Goal: Task Accomplishment & Management: Use online tool/utility

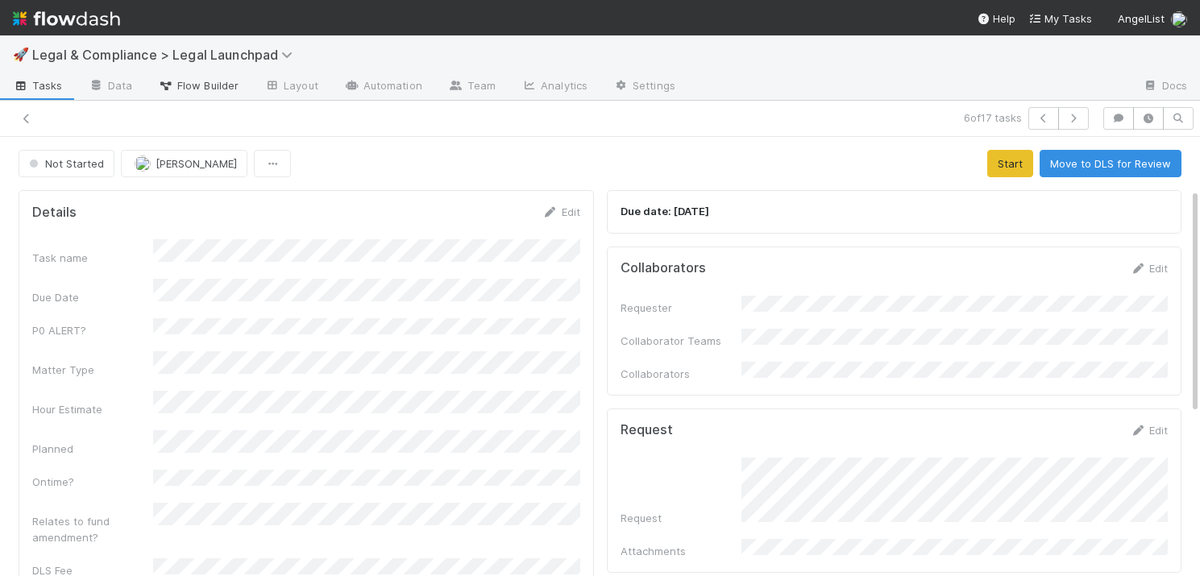
scroll to position [100, 0]
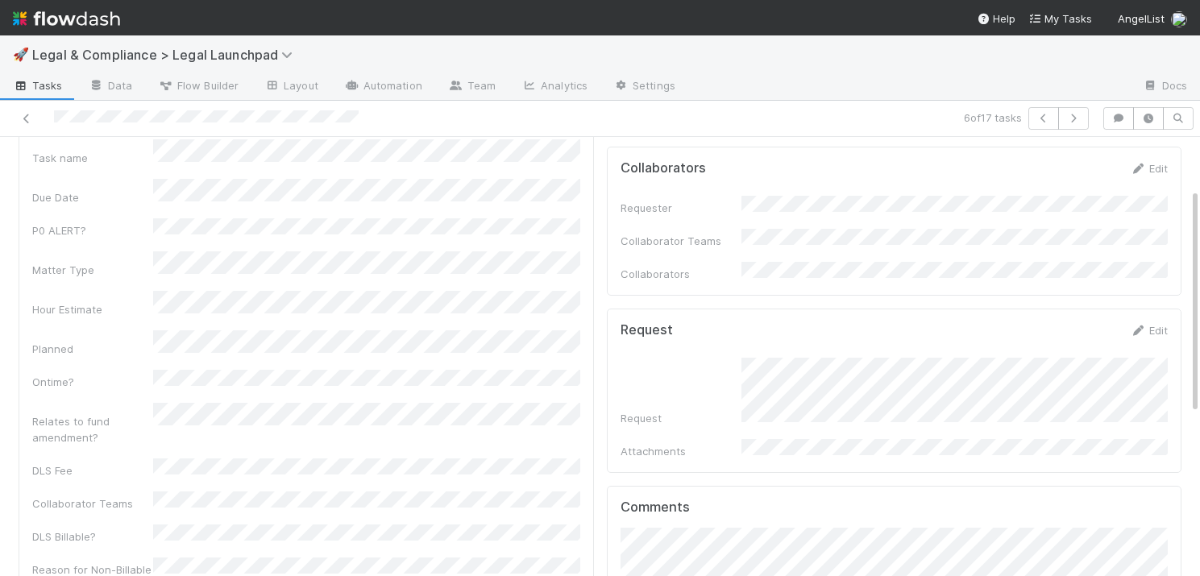
click at [35, 86] on span "Tasks" at bounding box center [38, 85] width 50 height 16
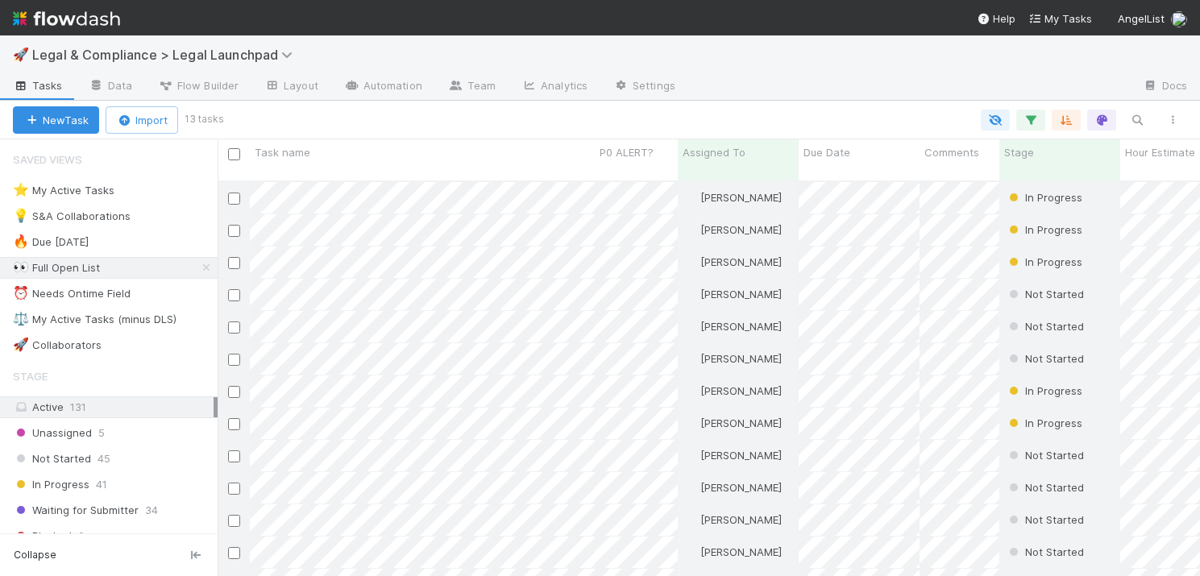
scroll to position [408, 983]
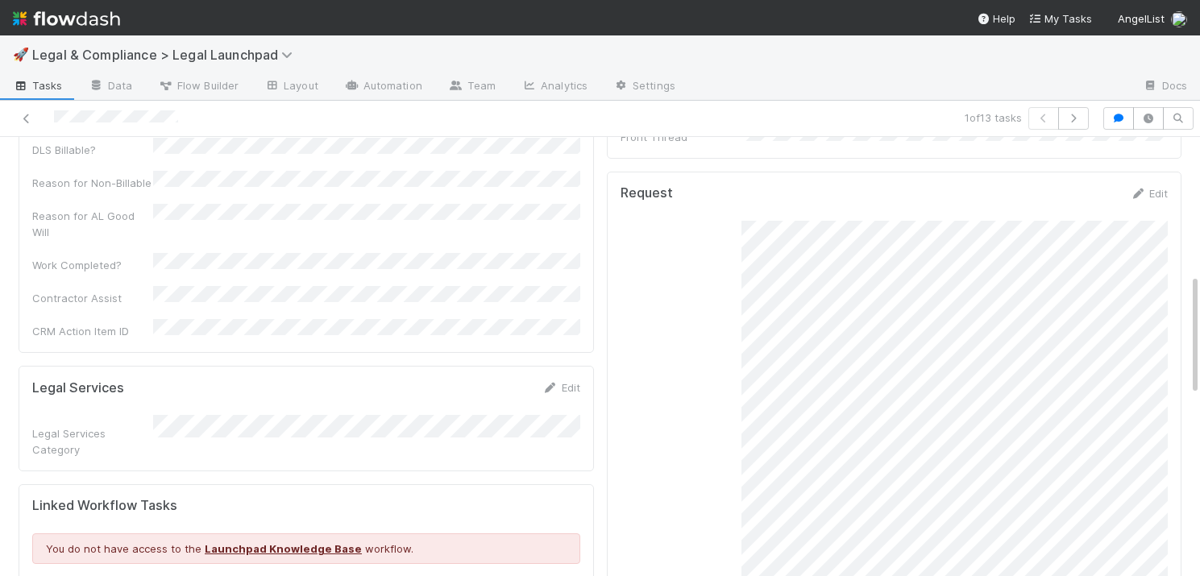
scroll to position [491, 0]
click at [1074, 118] on icon "button" at bounding box center [1074, 119] width 16 height 10
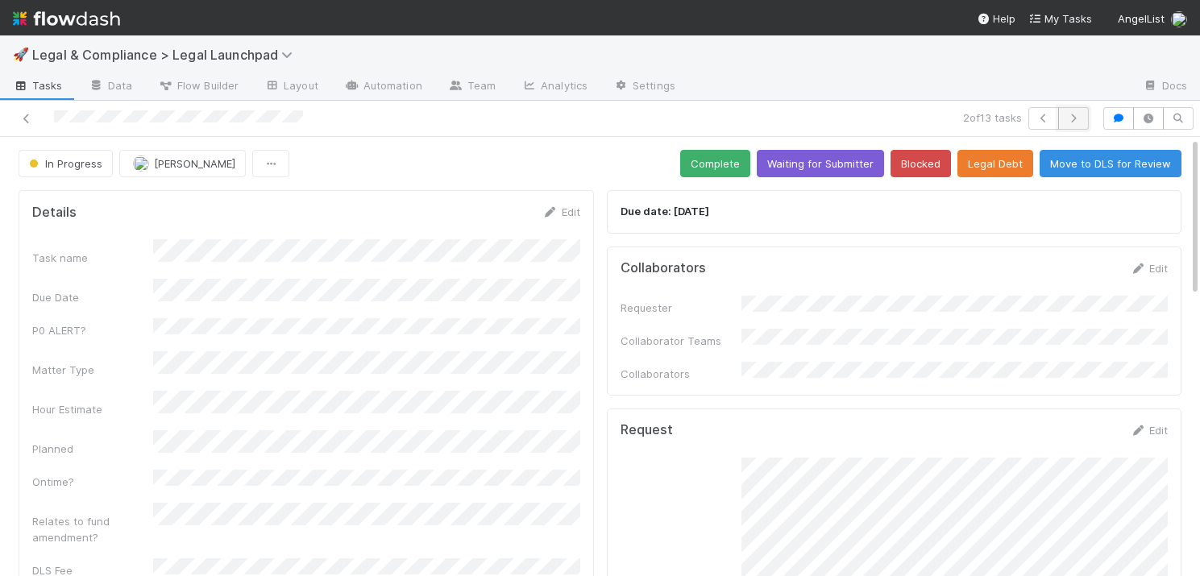
click at [1073, 118] on icon "button" at bounding box center [1074, 119] width 16 height 10
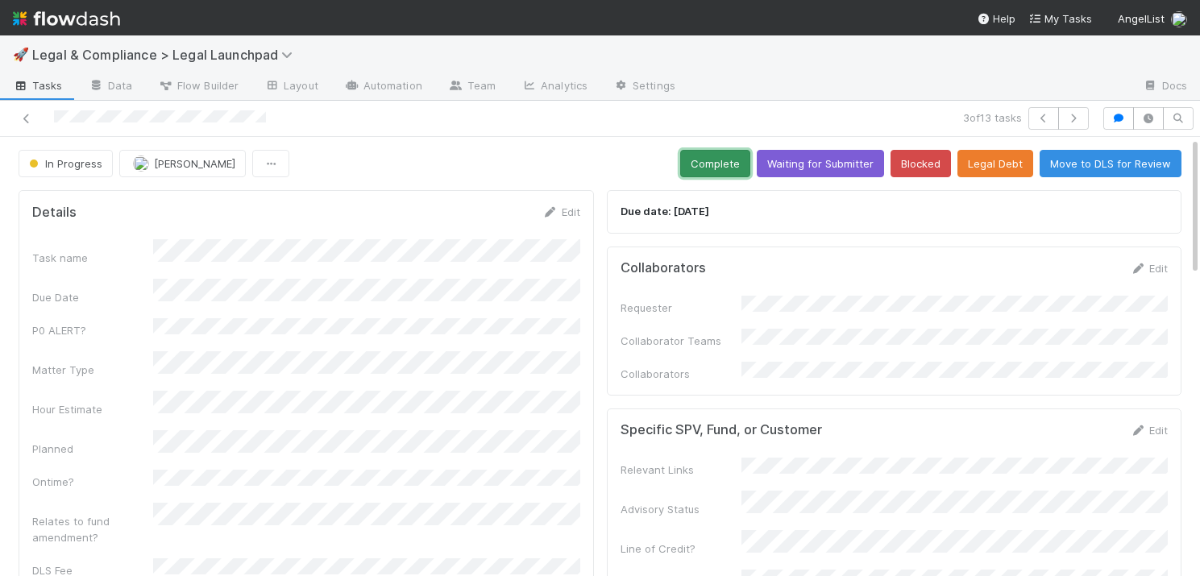
click at [722, 162] on button "Complete" at bounding box center [715, 163] width 70 height 27
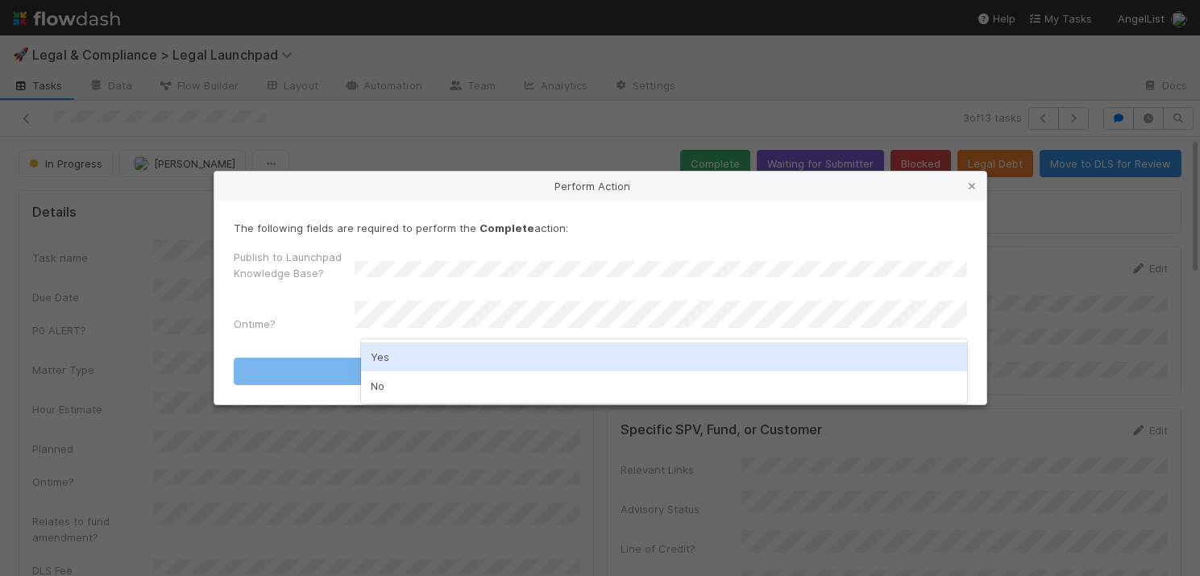
click at [465, 356] on div "Yes" at bounding box center [664, 357] width 606 height 29
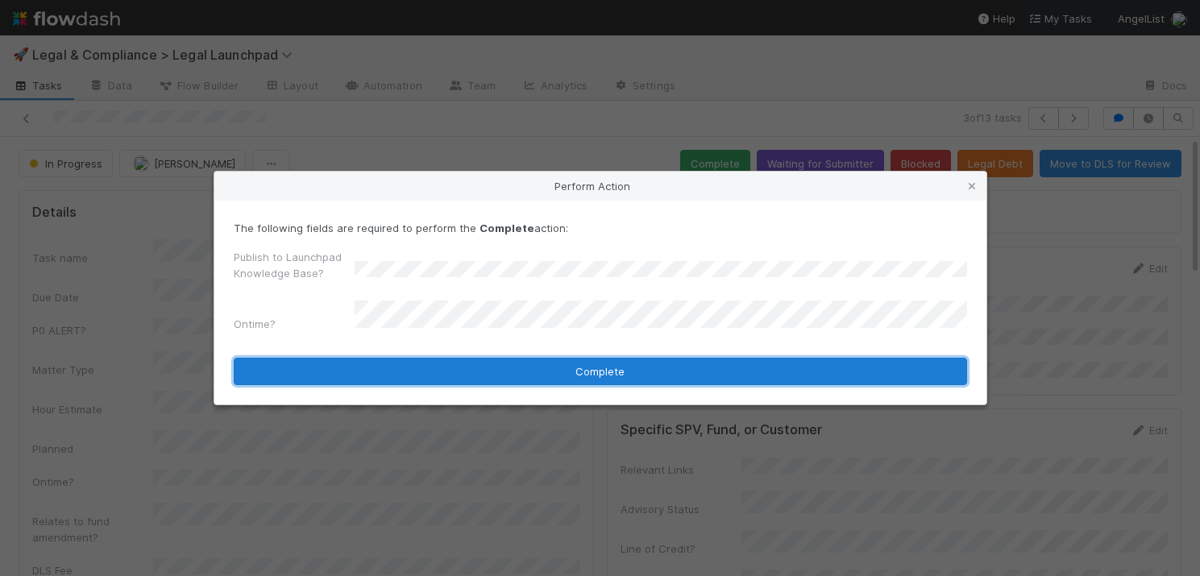
click at [592, 367] on button "Complete" at bounding box center [601, 371] width 734 height 27
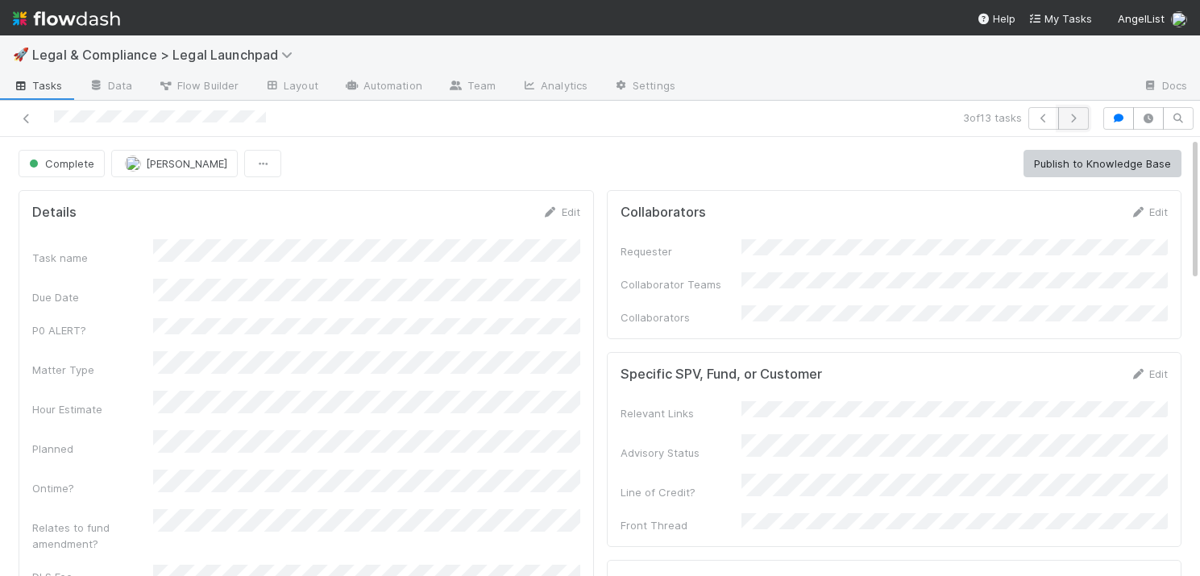
click at [1076, 115] on icon "button" at bounding box center [1074, 119] width 16 height 10
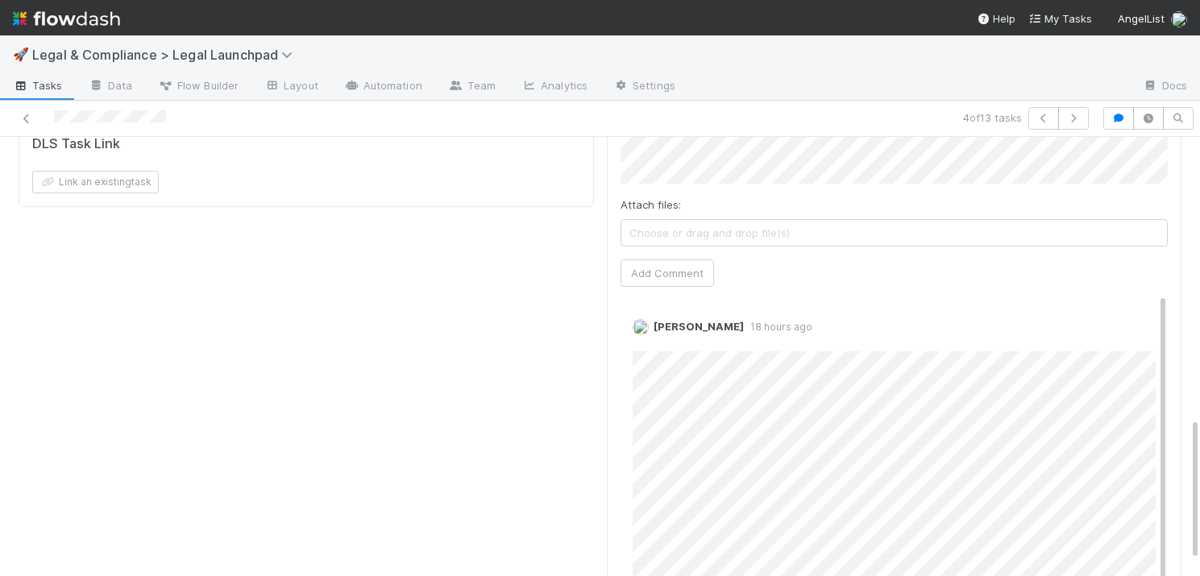
scroll to position [838, 0]
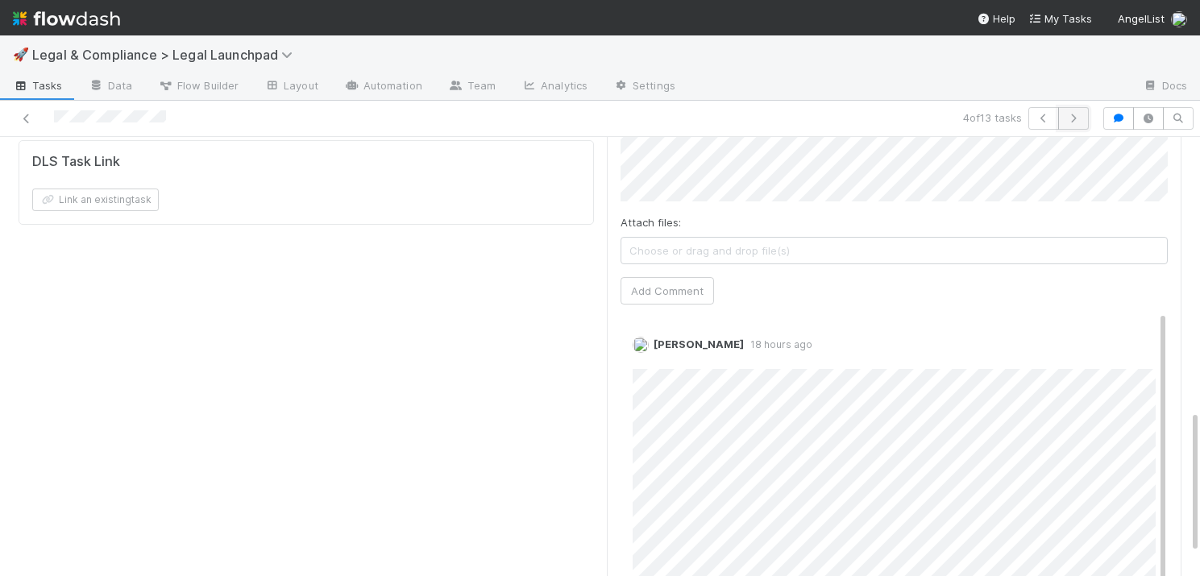
click at [1075, 115] on icon "button" at bounding box center [1074, 119] width 16 height 10
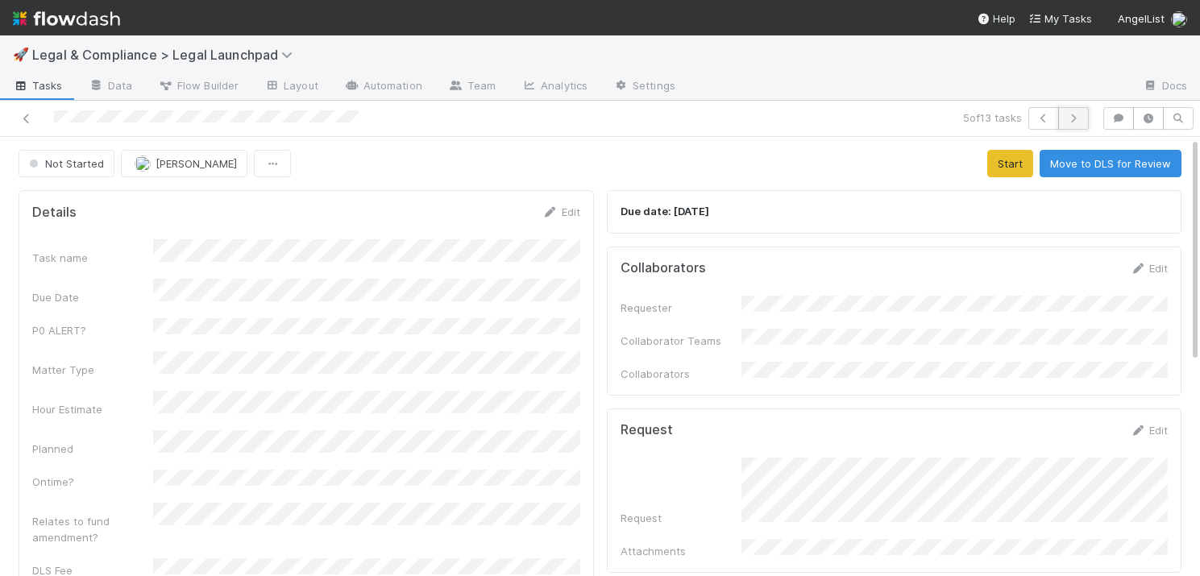
click at [1074, 121] on icon "button" at bounding box center [1074, 119] width 16 height 10
click at [1004, 166] on button "Start" at bounding box center [1010, 163] width 46 height 27
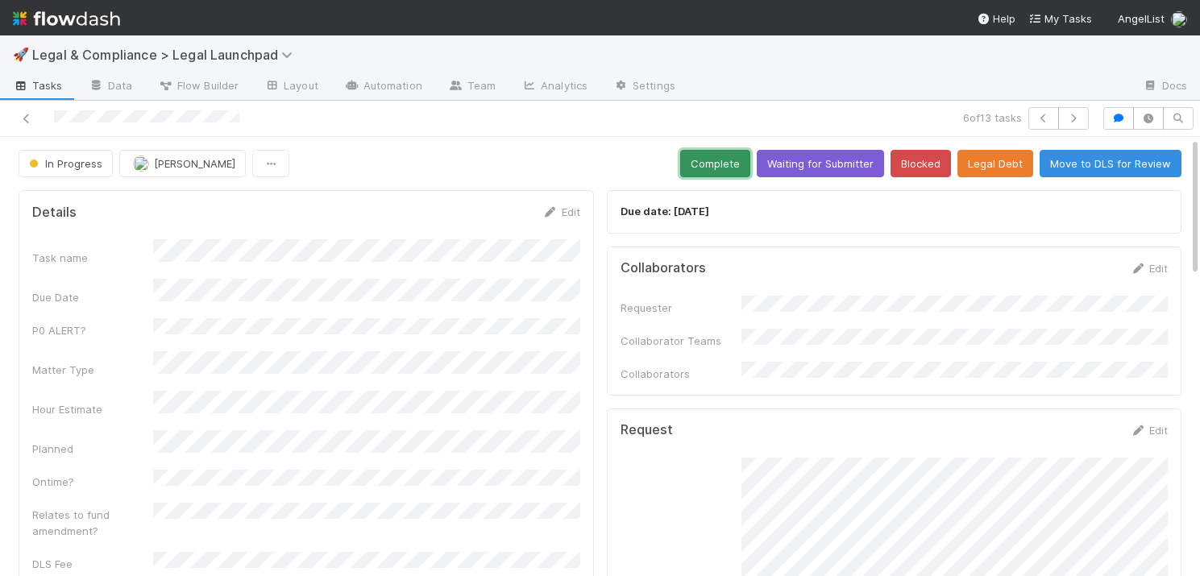
click at [734, 159] on button "Complete" at bounding box center [715, 163] width 70 height 27
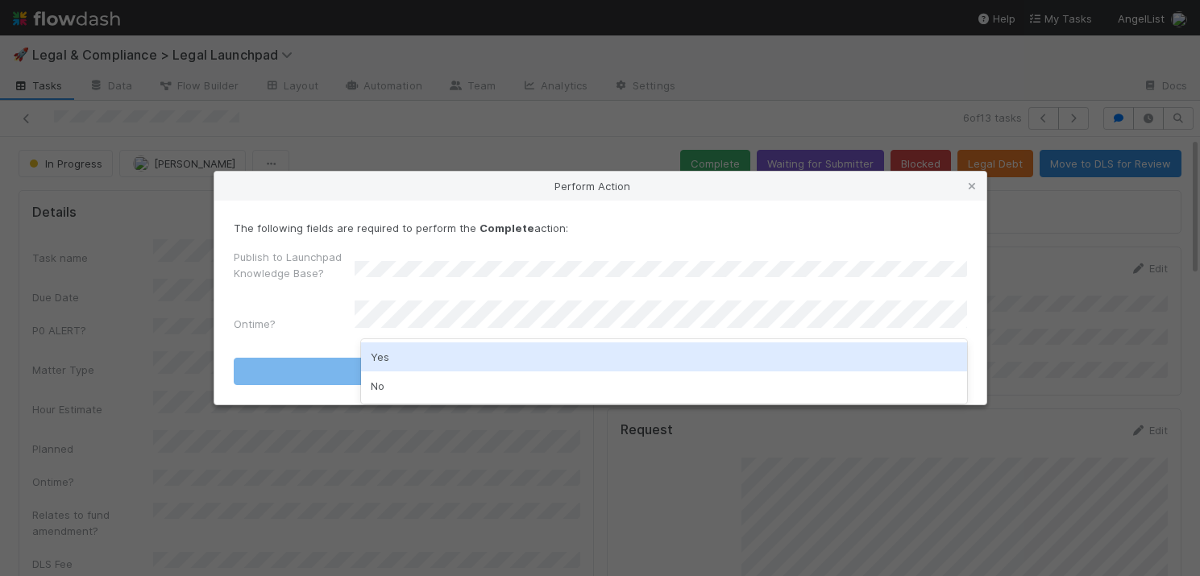
click at [526, 358] on div "Yes" at bounding box center [664, 357] width 606 height 29
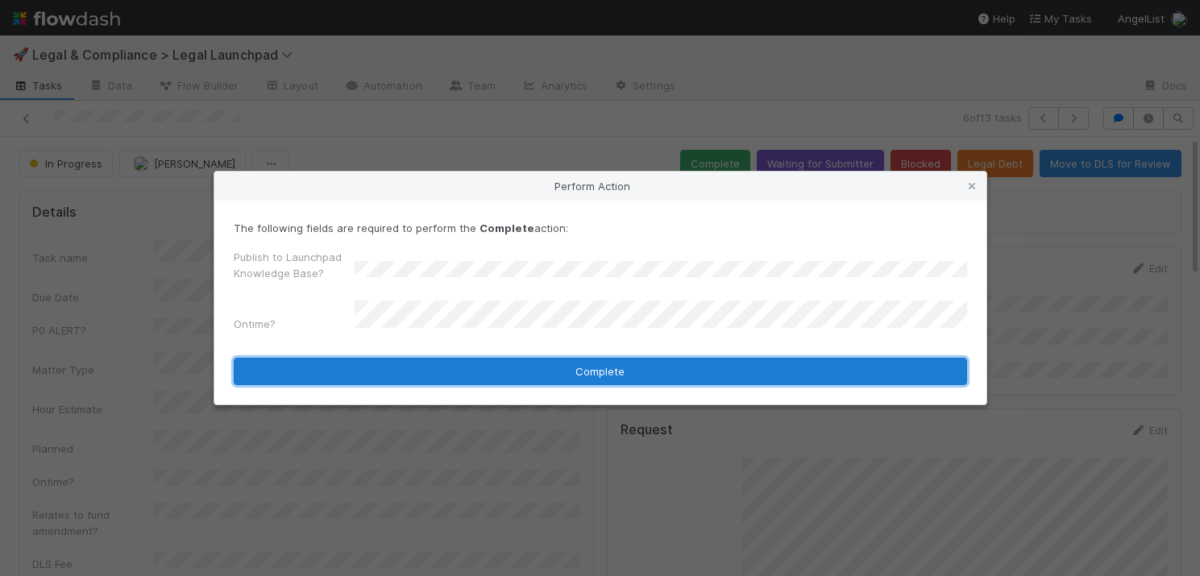
click at [603, 364] on button "Complete" at bounding box center [601, 371] width 734 height 27
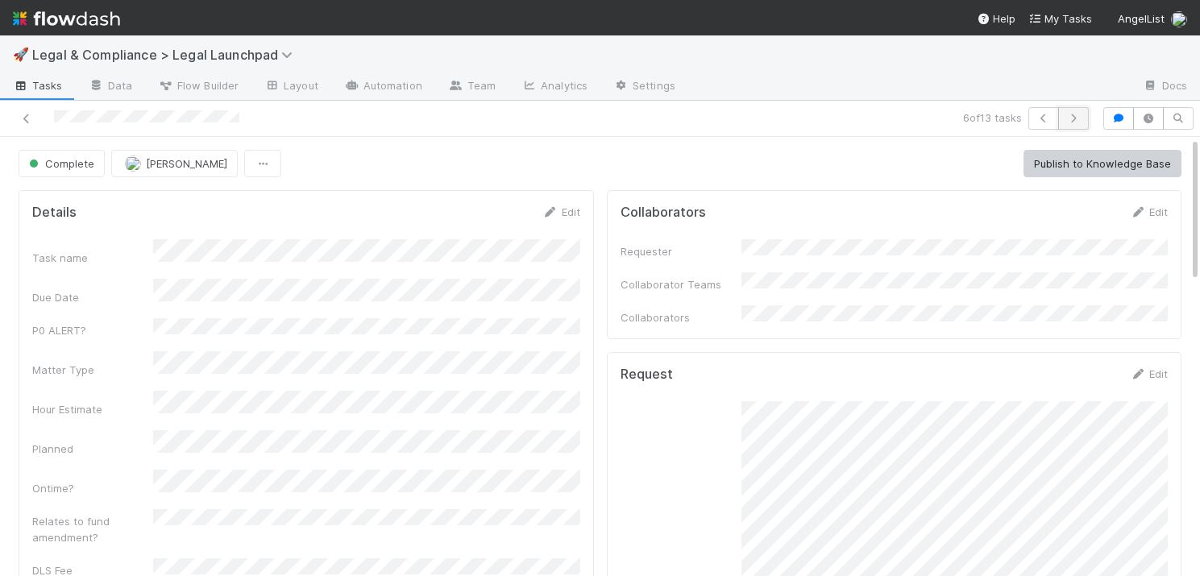
click at [1073, 116] on icon "button" at bounding box center [1074, 119] width 16 height 10
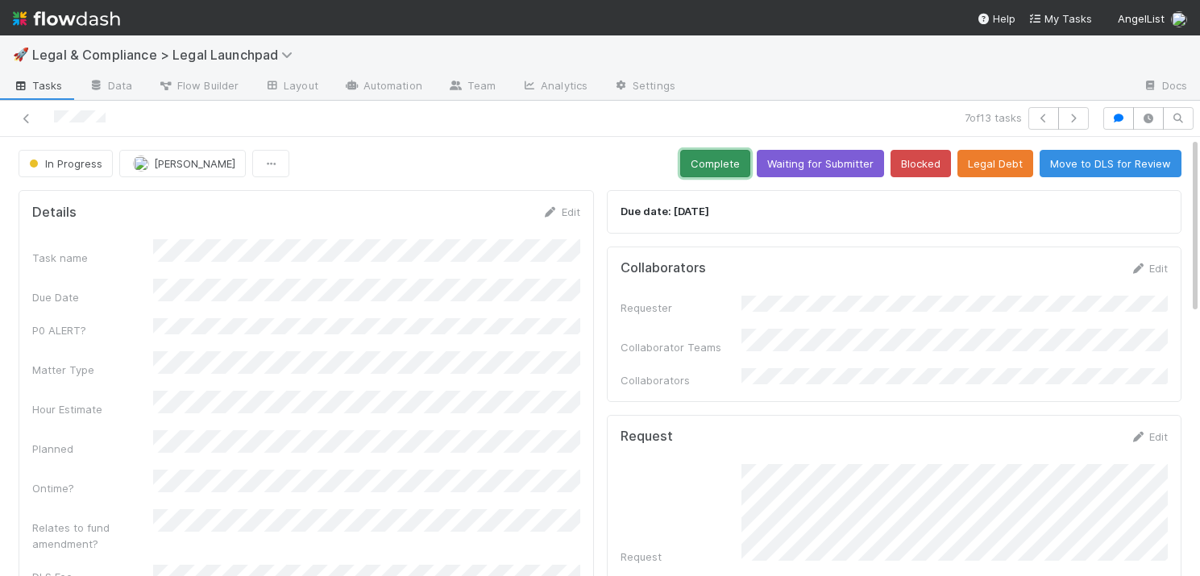
click at [718, 160] on button "Complete" at bounding box center [715, 163] width 70 height 27
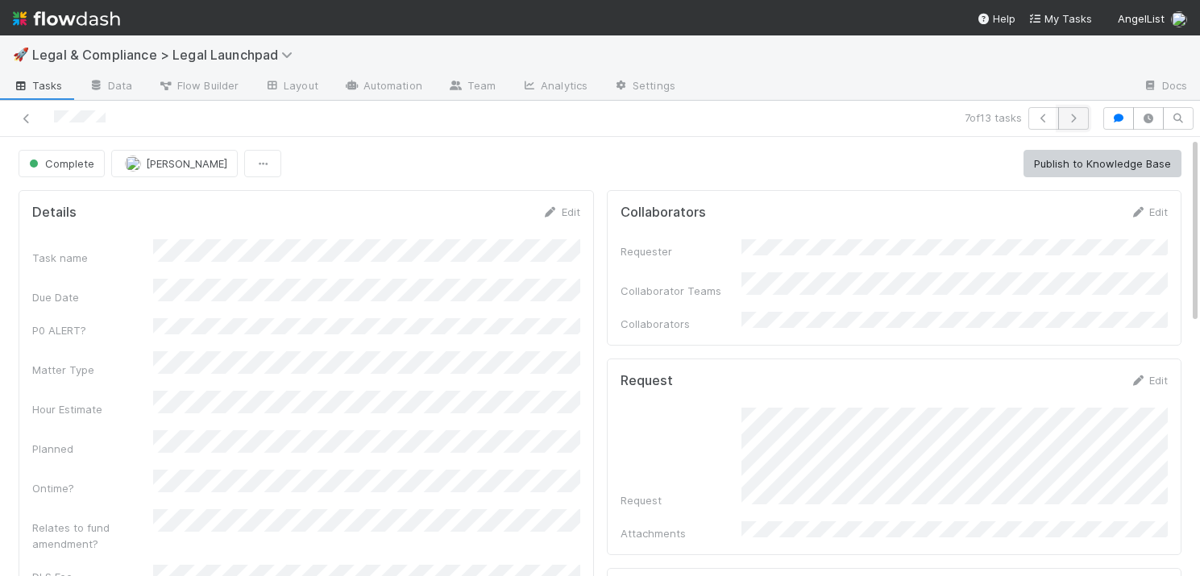
click at [1075, 114] on icon "button" at bounding box center [1074, 119] width 16 height 10
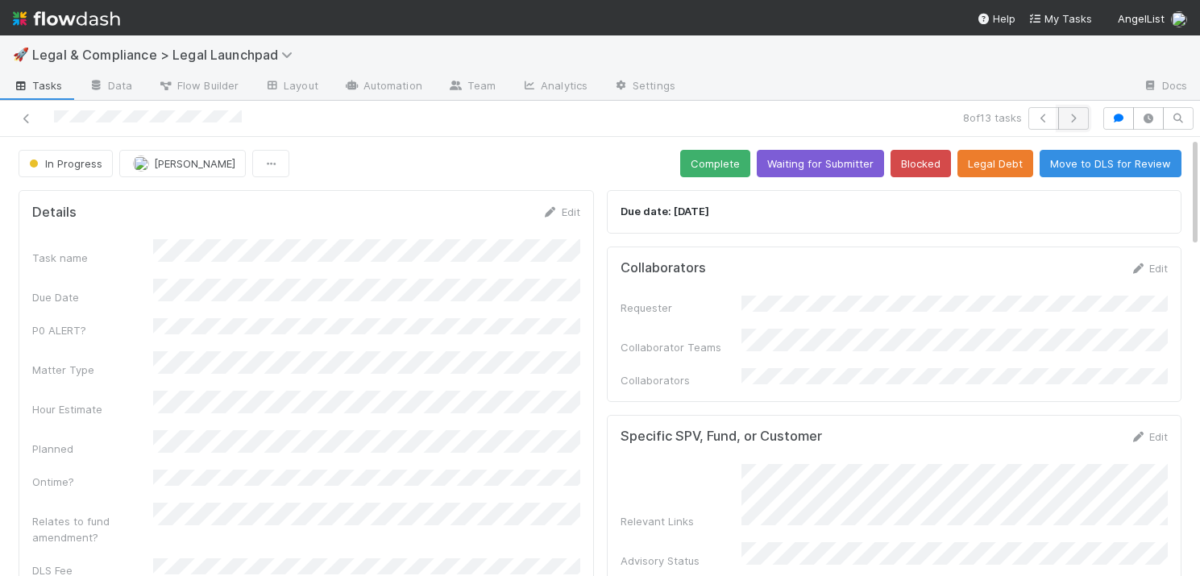
click at [1074, 120] on icon "button" at bounding box center [1074, 119] width 16 height 10
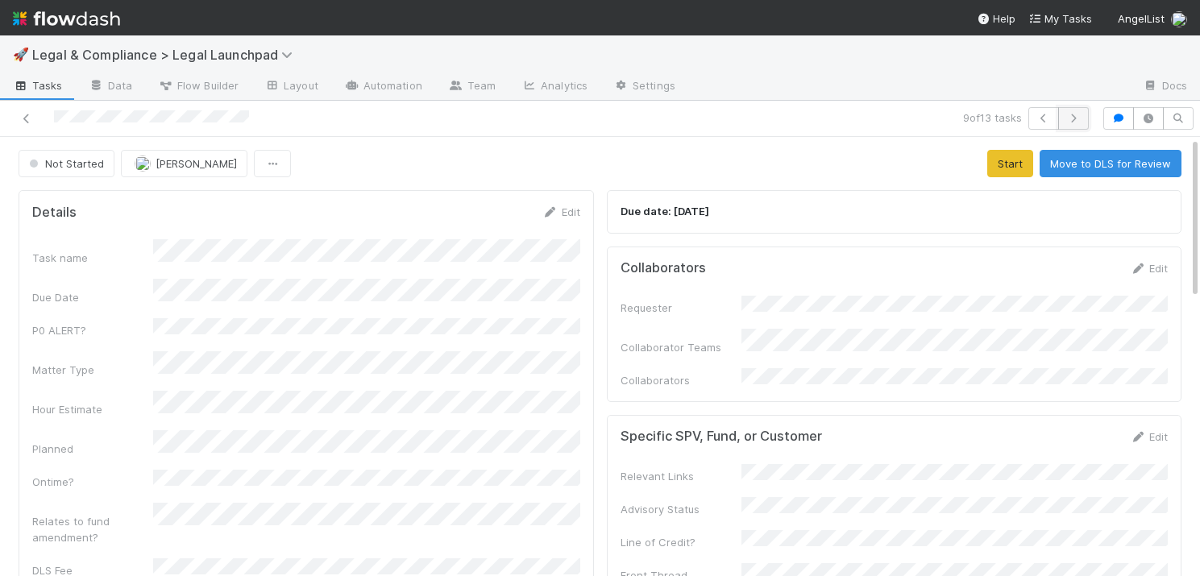
click at [1075, 117] on icon "button" at bounding box center [1074, 119] width 16 height 10
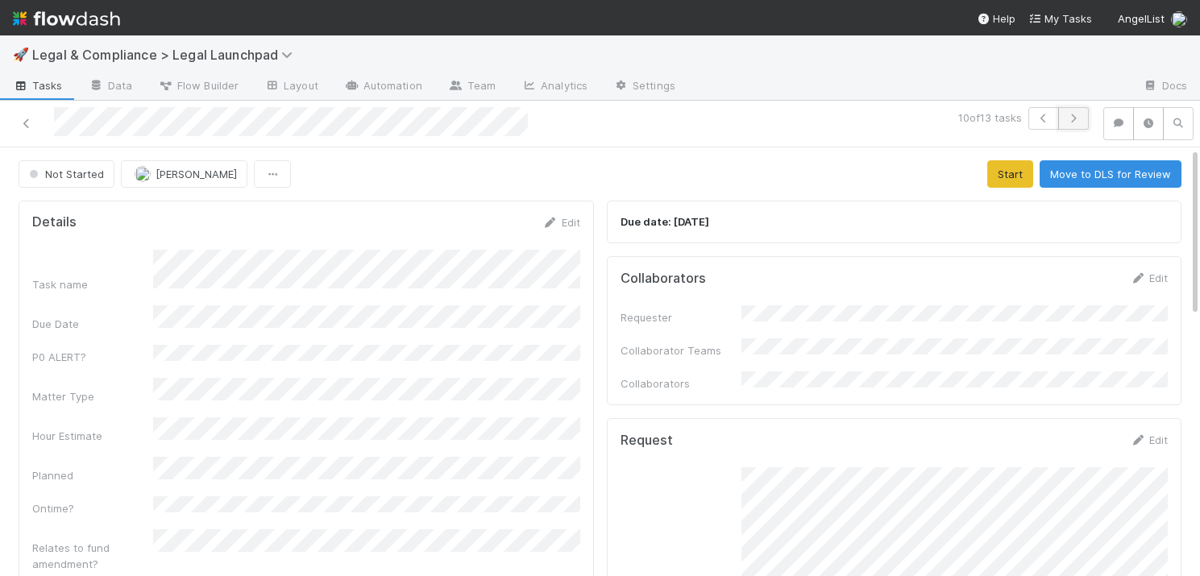
click at [1077, 114] on icon "button" at bounding box center [1074, 119] width 16 height 10
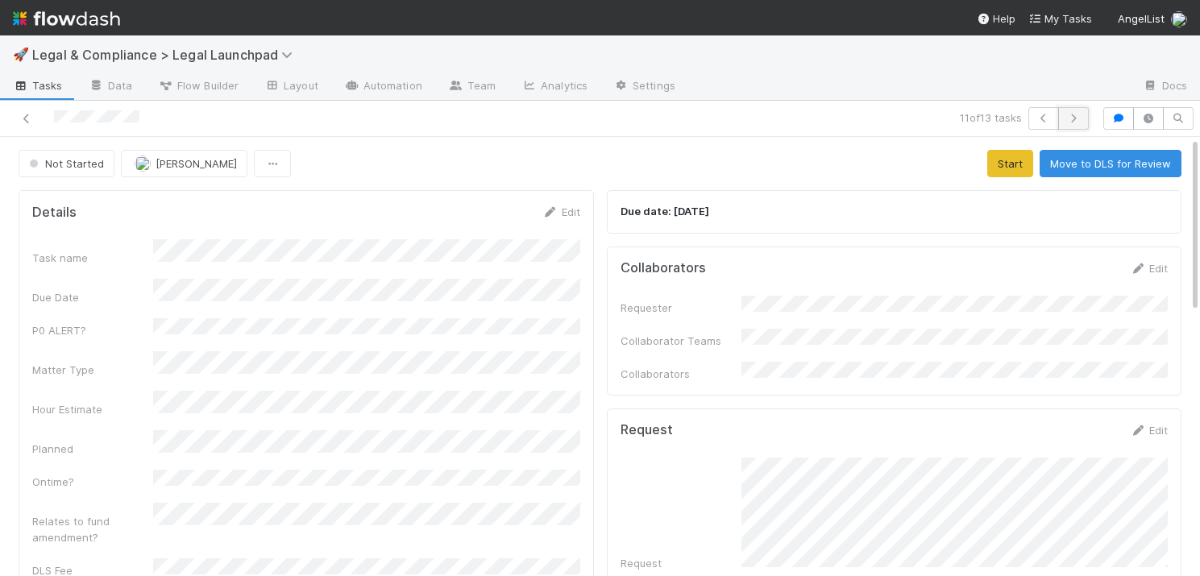
click at [1077, 117] on icon "button" at bounding box center [1074, 119] width 16 height 10
click at [1075, 116] on icon "button" at bounding box center [1074, 119] width 16 height 10
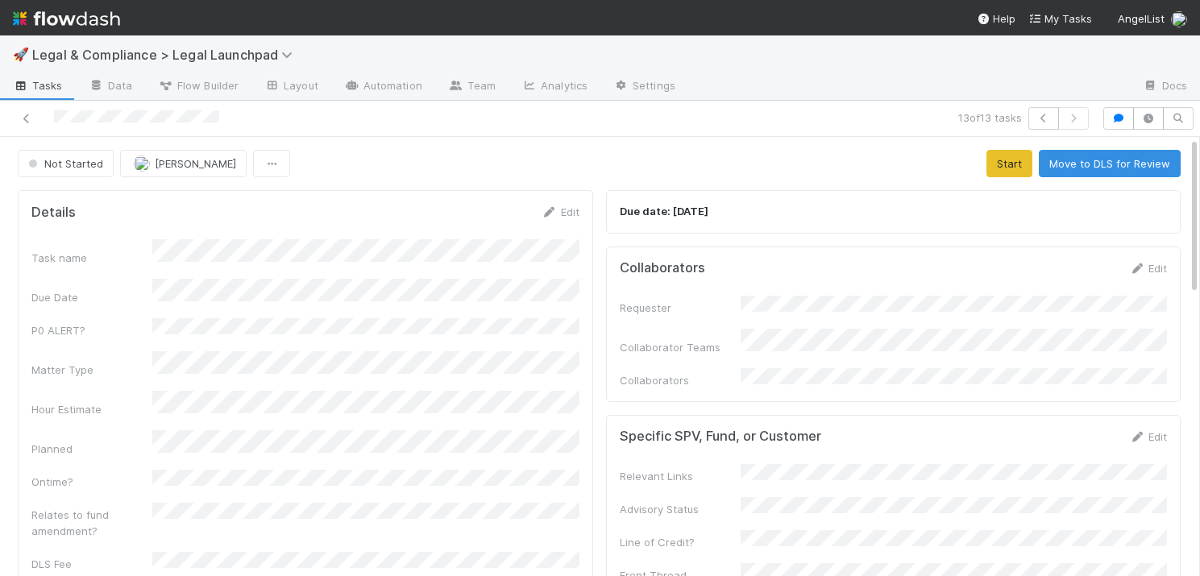
click at [42, 79] on span "Tasks" at bounding box center [38, 85] width 50 height 16
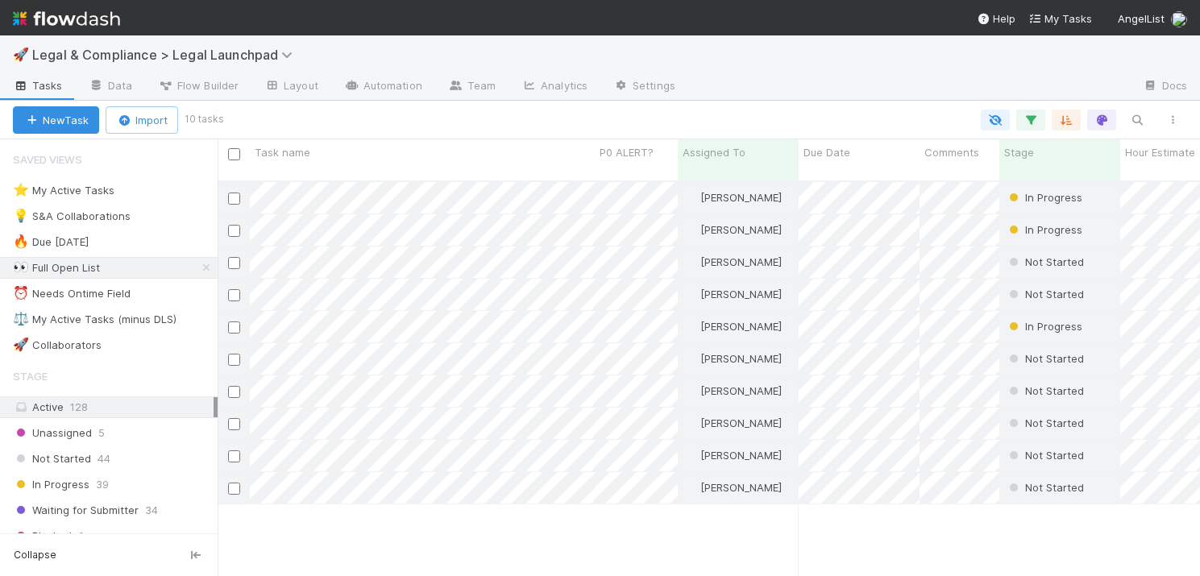
scroll to position [408, 983]
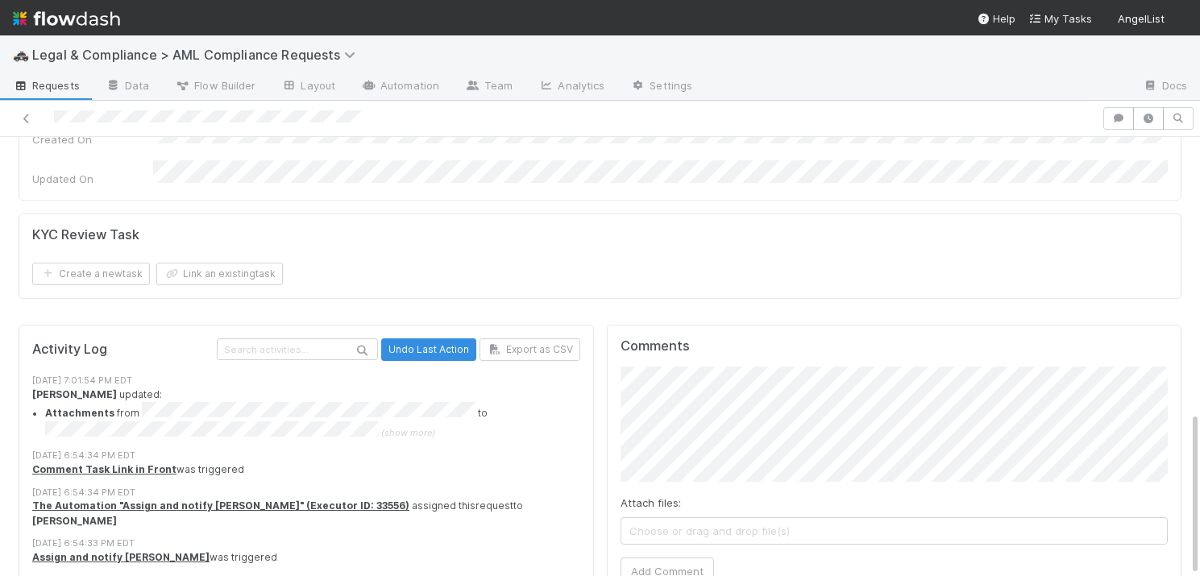
scroll to position [729, 0]
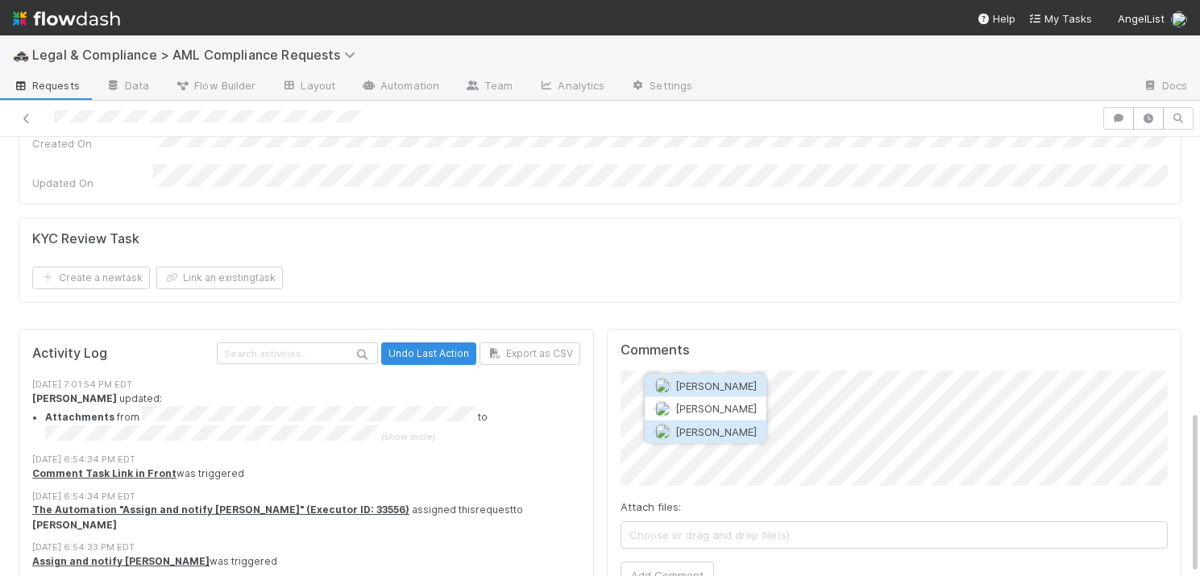
click at [706, 431] on span "[PERSON_NAME]" at bounding box center [715, 431] width 81 height 13
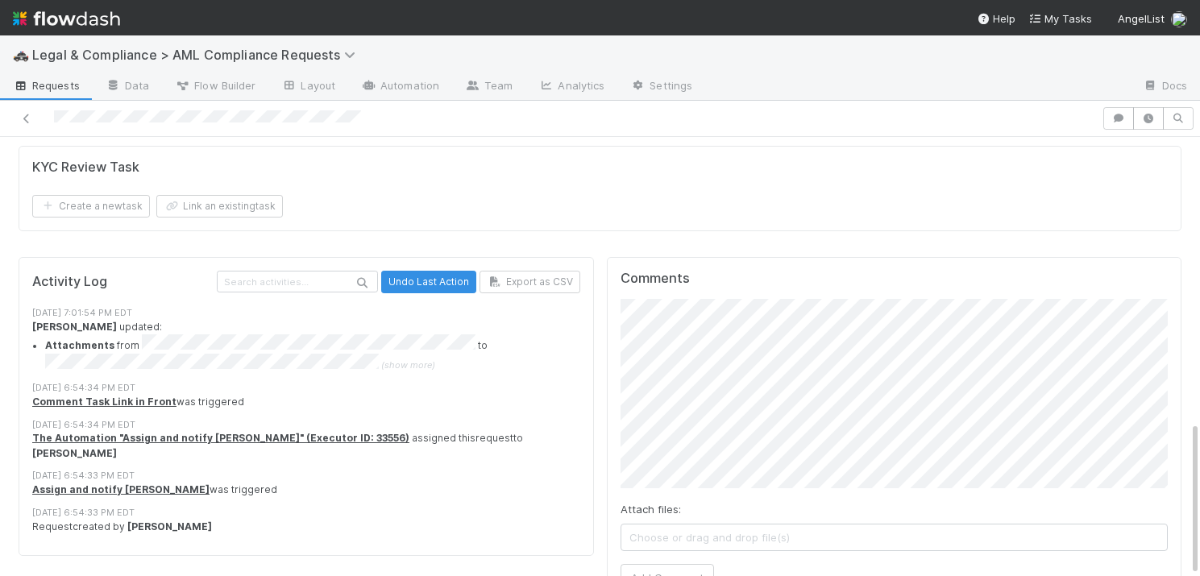
scroll to position [807, 0]
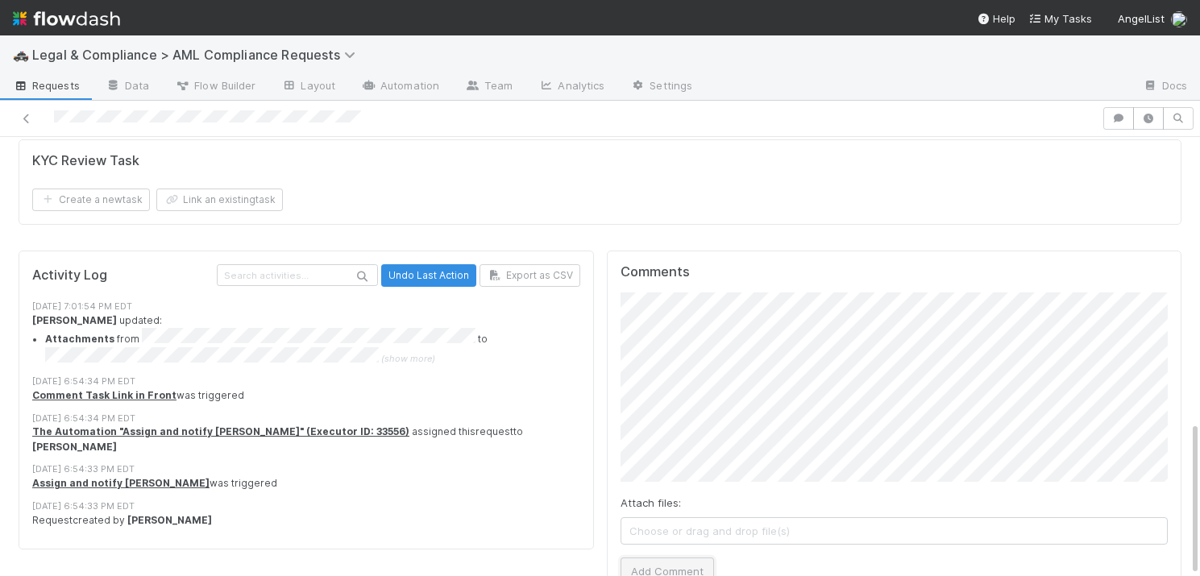
click at [664, 558] on button "Add Comment" at bounding box center [668, 571] width 94 height 27
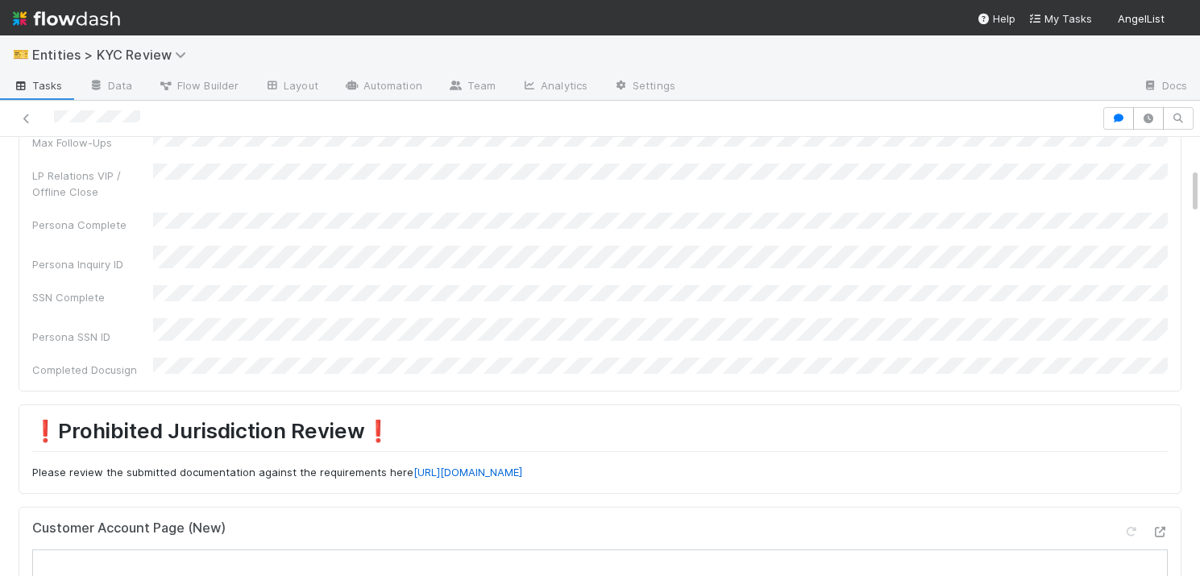
scroll to position [248, 0]
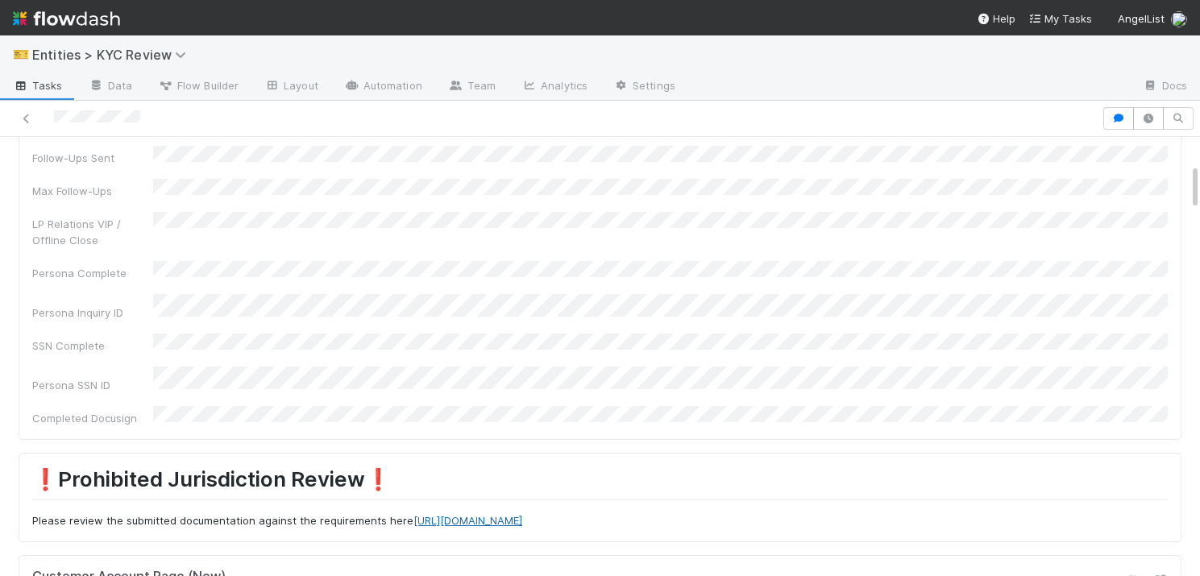
click at [522, 514] on link "https://app.getguru.com/card/ce948r4i/Prohibited-Jurisdiction-Flowdash-" at bounding box center [468, 520] width 109 height 13
